Goal: Transaction & Acquisition: Purchase product/service

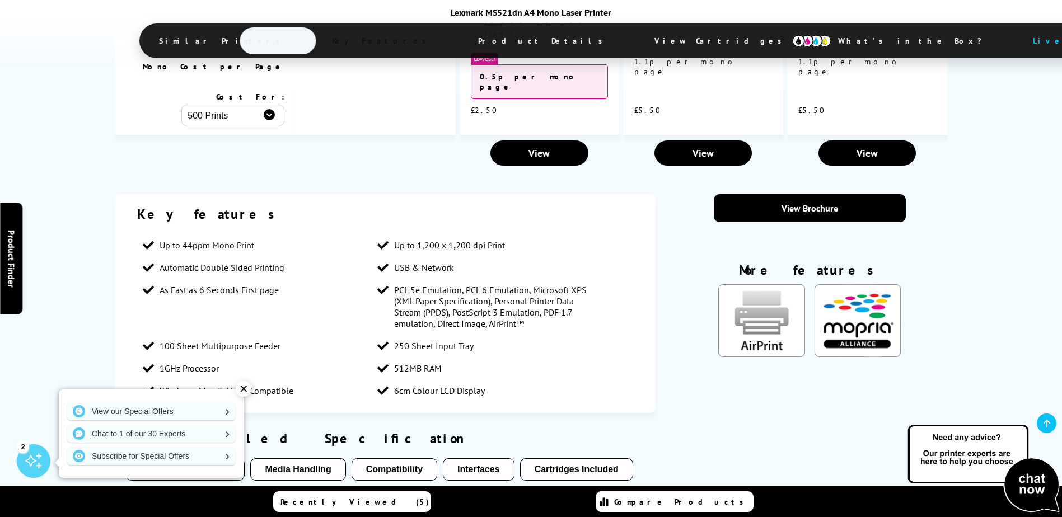
scroll to position [1455, 0]
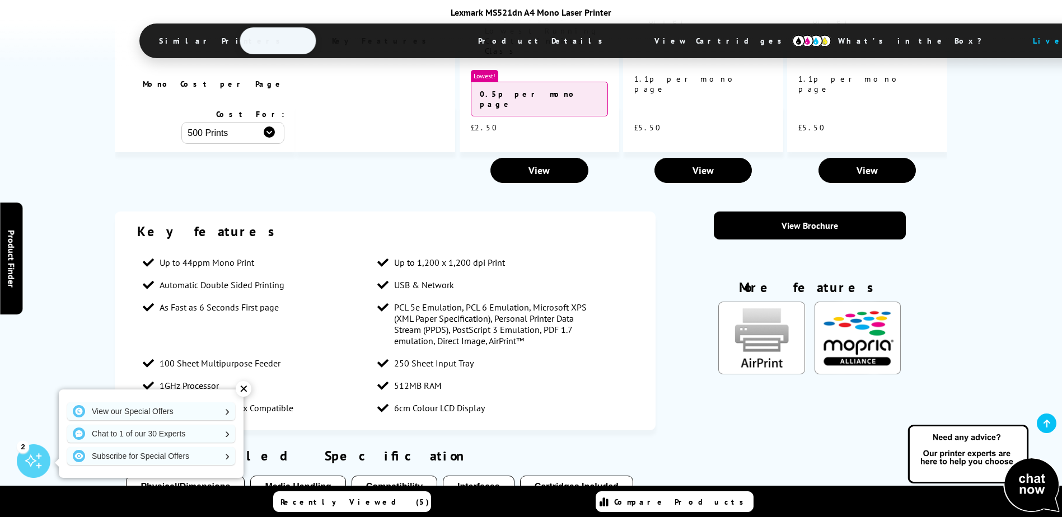
click at [638, 35] on span "View Cartridges" at bounding box center [723, 40] width 171 height 29
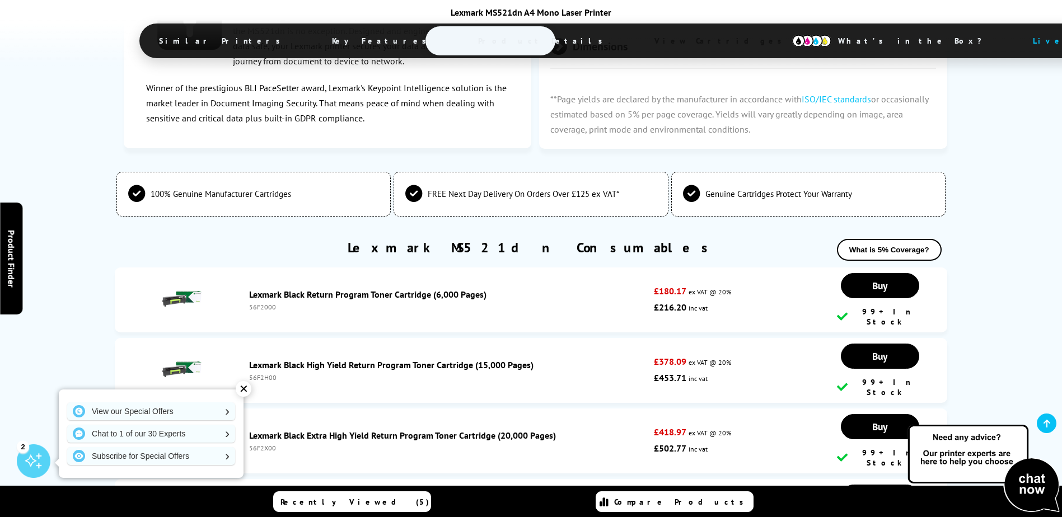
scroll to position [3101, 0]
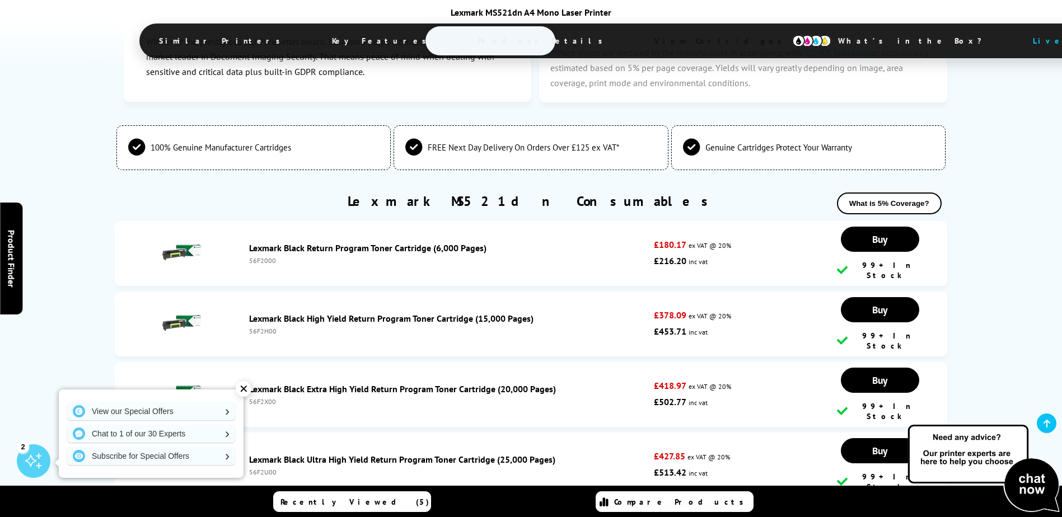
drag, startPoint x: 281, startPoint y: 359, endPoint x: 247, endPoint y: 360, distance: 34.2
click at [247, 454] on div "Lexmark Black Ultra High Yield Return Program Toner Cartridge (25,000 Pages) 56…" at bounding box center [449, 465] width 410 height 22
copy div "56F2U00"
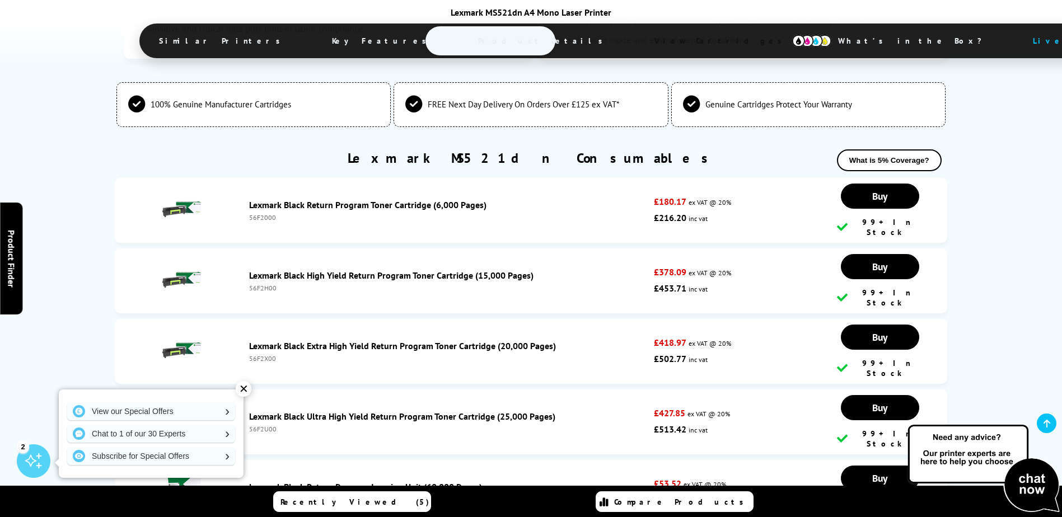
scroll to position [3157, 0]
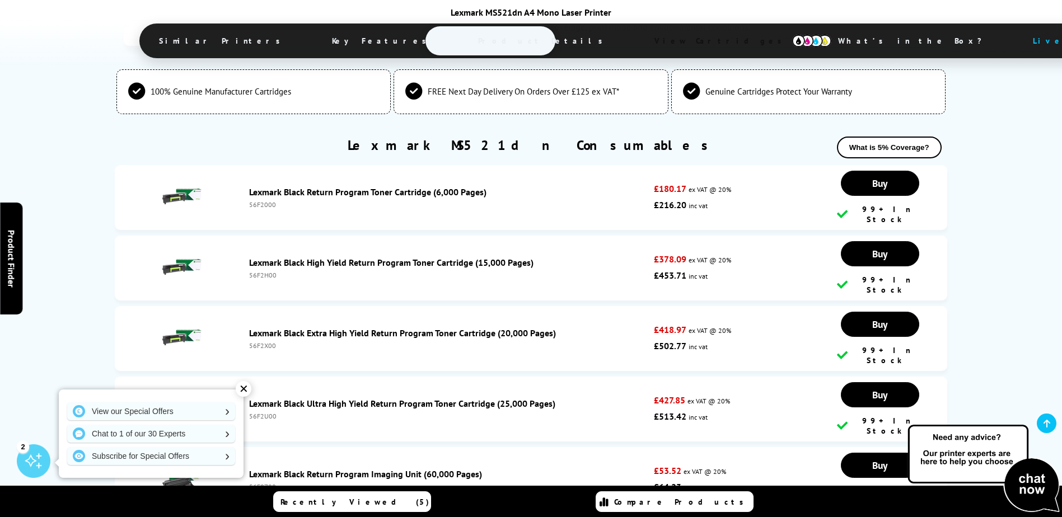
drag, startPoint x: 278, startPoint y: 363, endPoint x: 247, endPoint y: 363, distance: 31.4
click at [247, 469] on div "Lexmark Black Return Program Imaging Unit (60,000 Pages) 56F0Z00" at bounding box center [449, 480] width 410 height 22
copy div "56F0Z00"
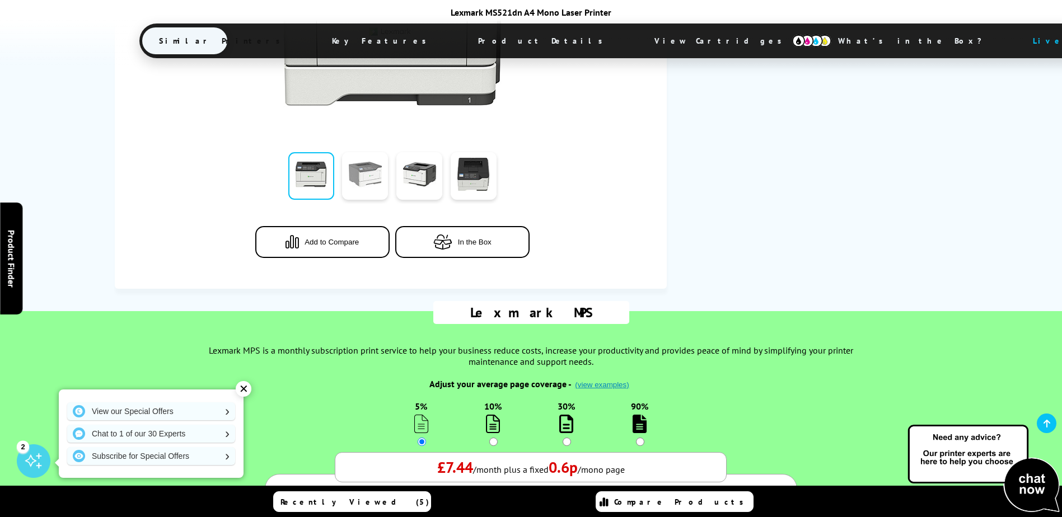
scroll to position [0, 0]
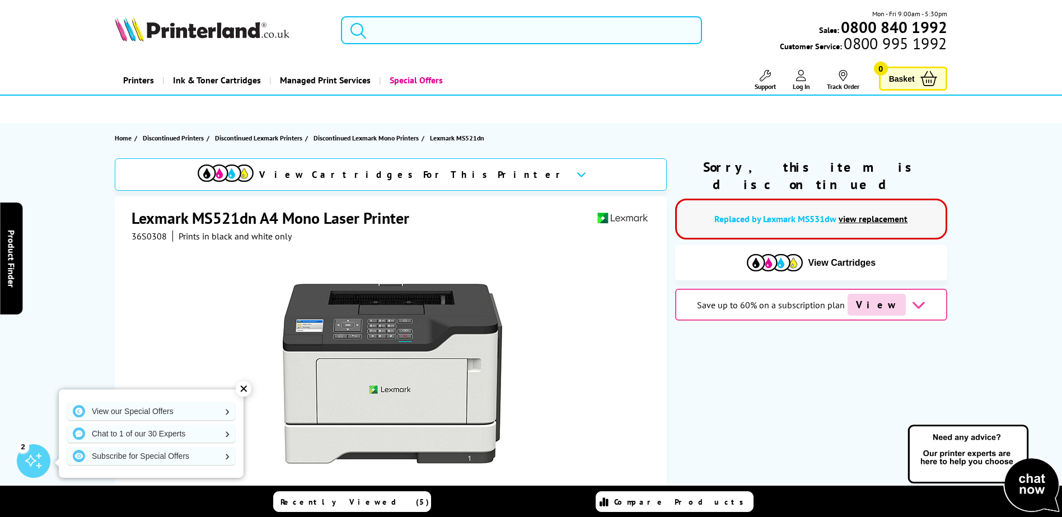
click at [406, 33] on input "search" at bounding box center [521, 30] width 361 height 28
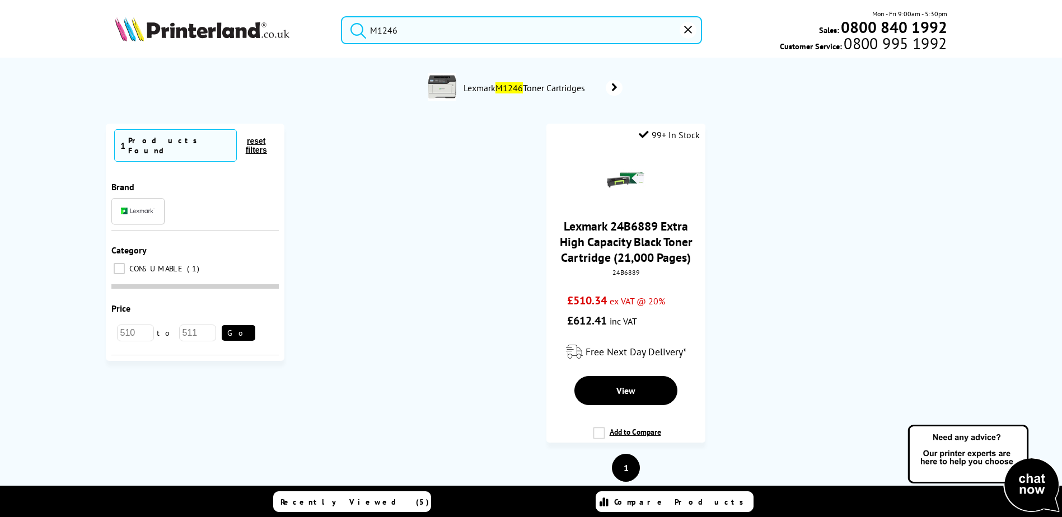
type input "M1246"
click at [507, 88] on mark "M1246" at bounding box center [508, 87] width 27 height 11
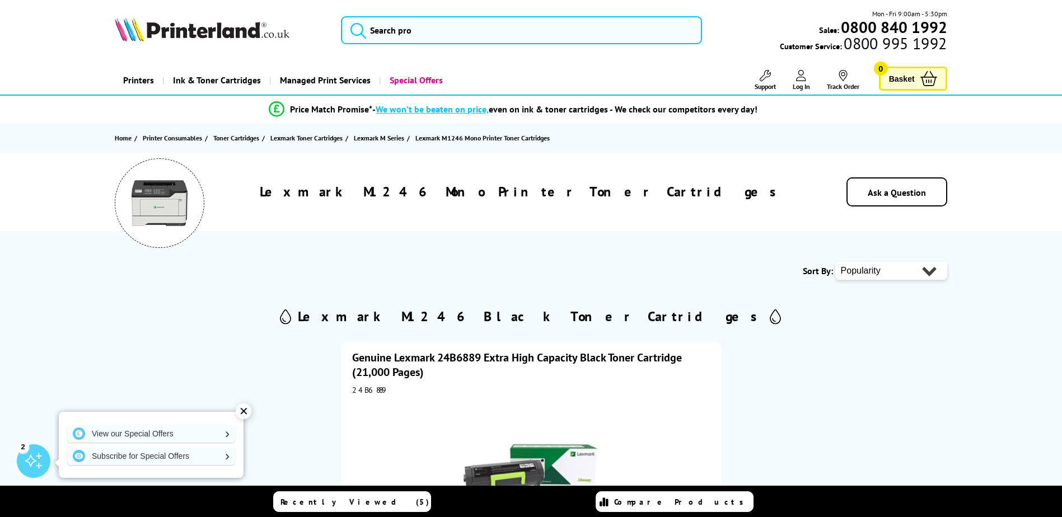
click at [494, 194] on h1 "Lexmark M1246 Mono Printer Toner Cartridges" at bounding box center [521, 191] width 523 height 17
drag, startPoint x: 512, startPoint y: 317, endPoint x: 418, endPoint y: 317, distance: 94.6
click at [418, 317] on div "Lexmark M1246 Black Toner Cartridges" at bounding box center [531, 316] width 832 height 23
copy h2 "Lexmark M1246"
click at [472, 26] on input "search" at bounding box center [521, 30] width 361 height 28
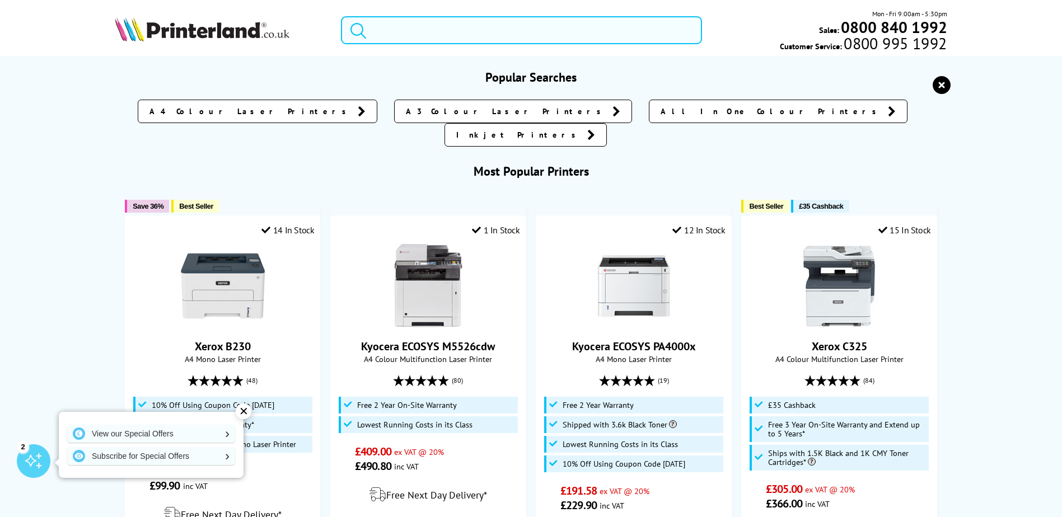
paste input "Lexmark M1246"
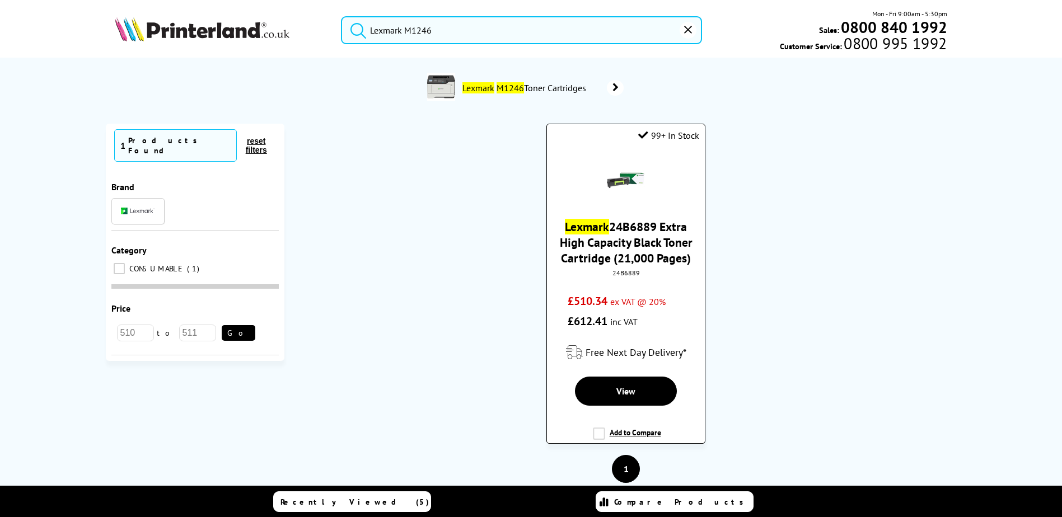
type input "Lexmark M1246"
click at [622, 254] on link "Lexmark 24B6889 Extra High Capacity Black Toner Cartridge (21,000 Pages)" at bounding box center [626, 242] width 133 height 47
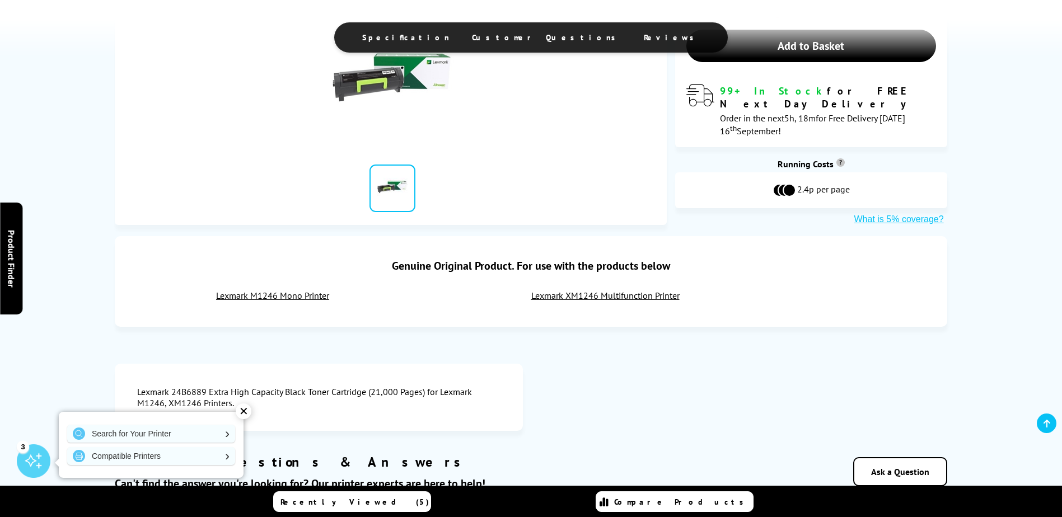
scroll to position [336, 0]
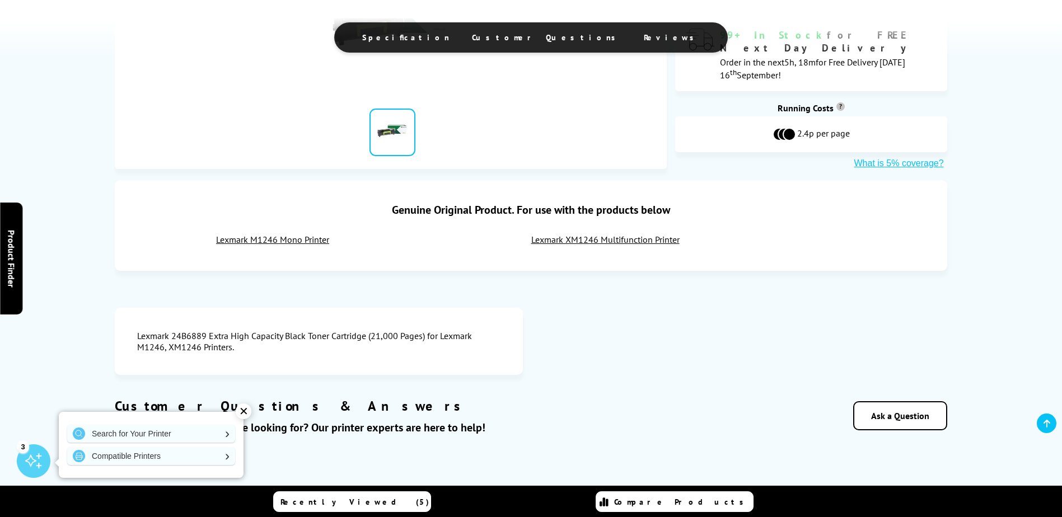
click at [272, 234] on link "Lexmark M1246 Mono Printer" at bounding box center [272, 239] width 113 height 11
